Goal: Task Accomplishment & Management: Use online tool/utility

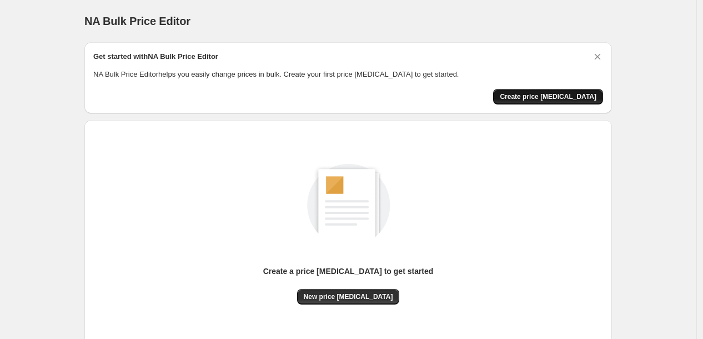
click at [563, 96] on span "Create price [MEDICAL_DATA]" at bounding box center [548, 96] width 97 height 9
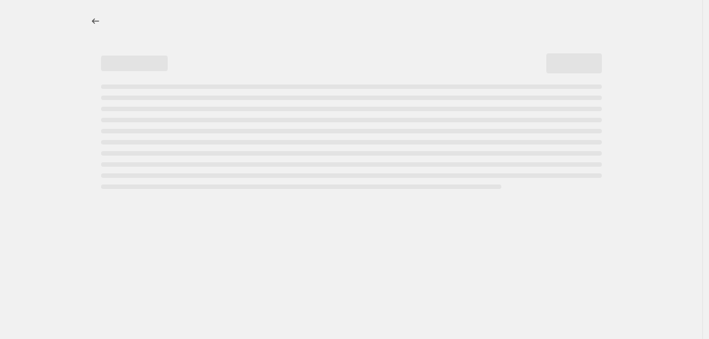
select select "percentage"
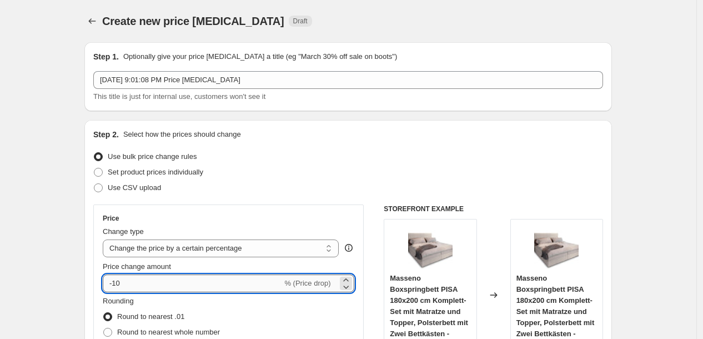
click at [173, 281] on input "-10" at bounding box center [192, 283] width 179 height 18
type input "-1"
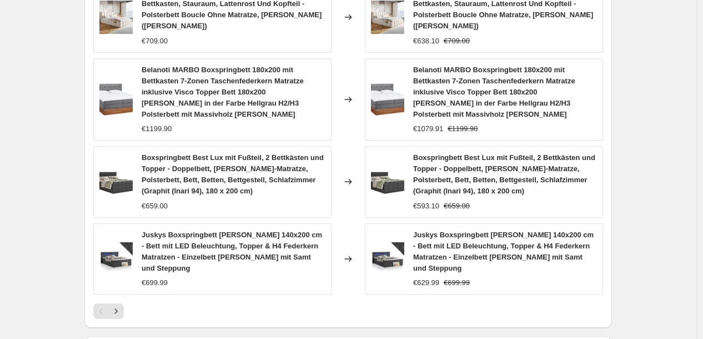
scroll to position [880, 0]
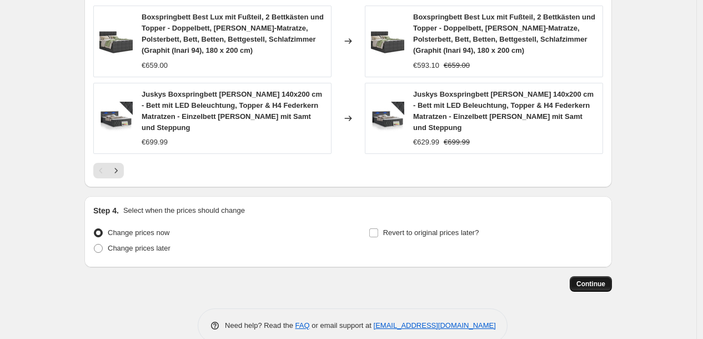
type input "-35"
click at [598, 279] on span "Continue" at bounding box center [591, 283] width 29 height 9
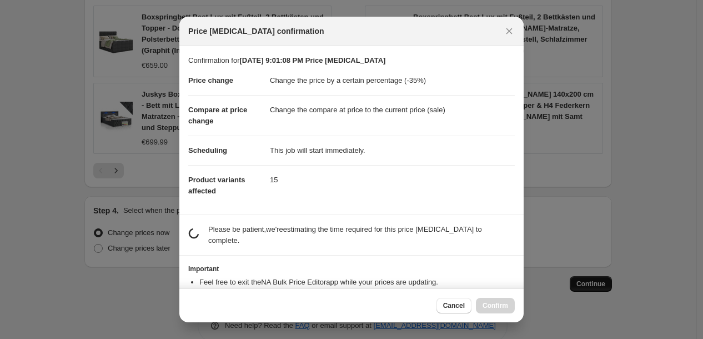
scroll to position [0, 0]
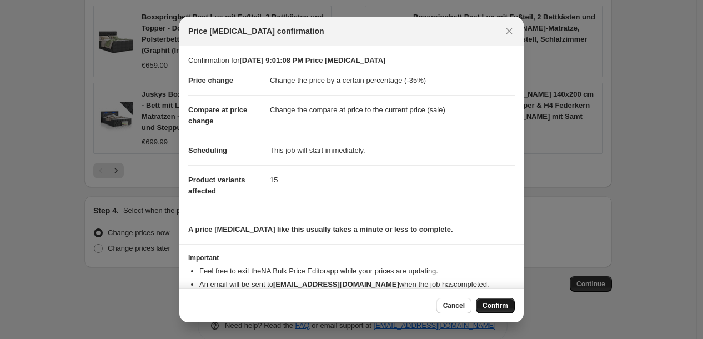
click at [488, 303] on span "Confirm" at bounding box center [496, 305] width 26 height 9
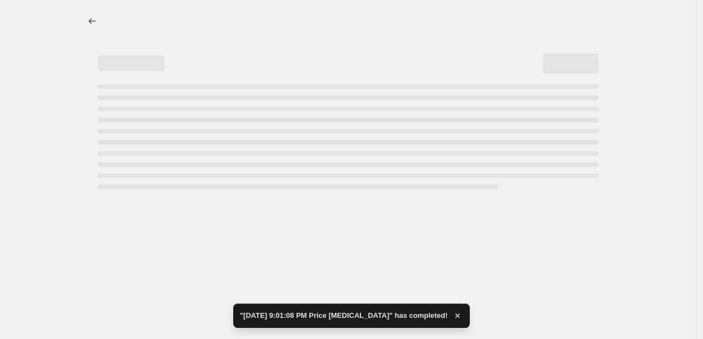
select select "percentage"
